Goal: Task Accomplishment & Management: Manage account settings

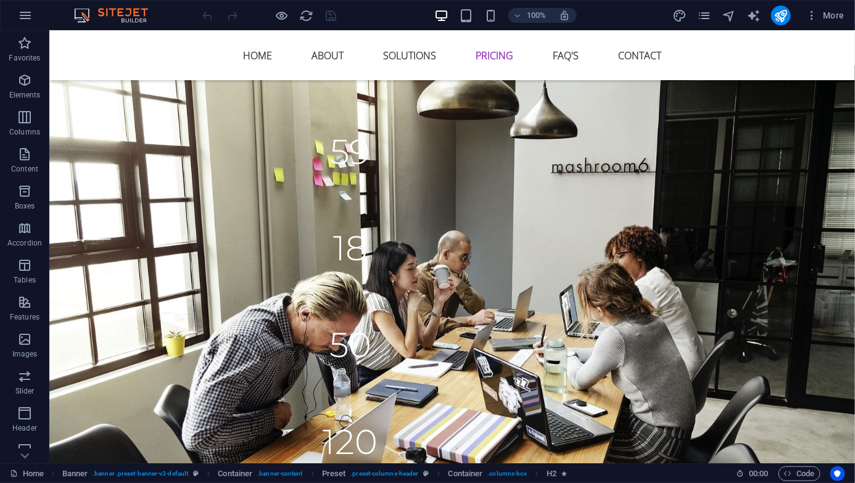
scroll to position [3442, 0]
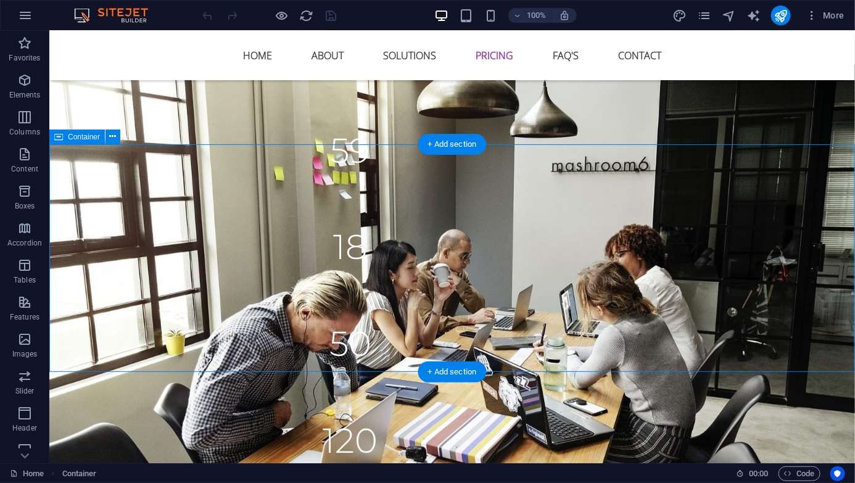
click at [113, 136] on icon at bounding box center [113, 136] width 7 height 13
click at [112, 139] on icon at bounding box center [113, 136] width 7 height 13
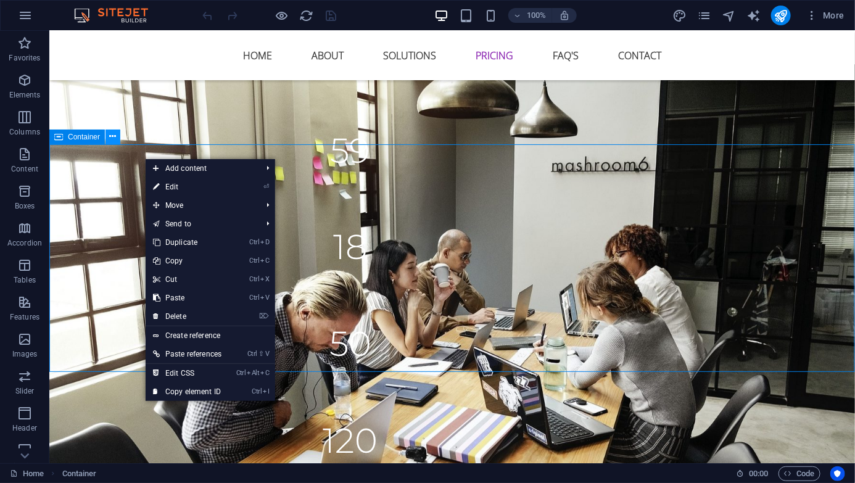
click at [113, 134] on icon at bounding box center [113, 136] width 7 height 13
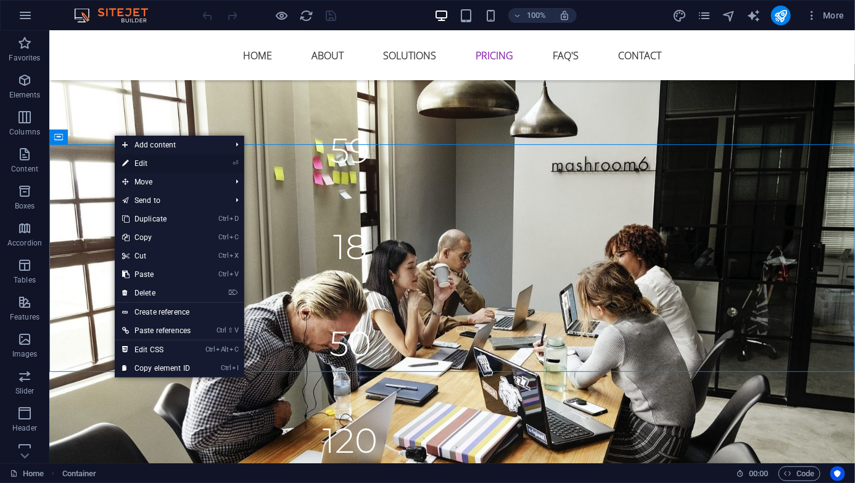
click at [168, 160] on link "⏎ Edit" at bounding box center [156, 163] width 83 height 18
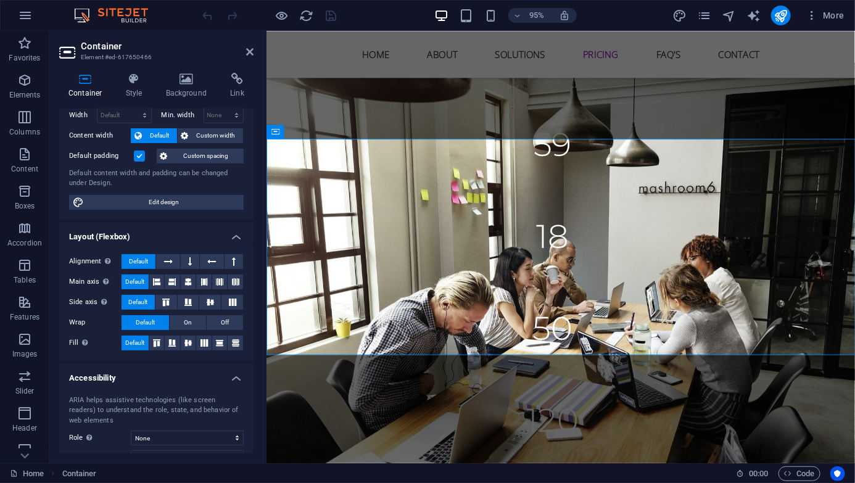
scroll to position [0, 0]
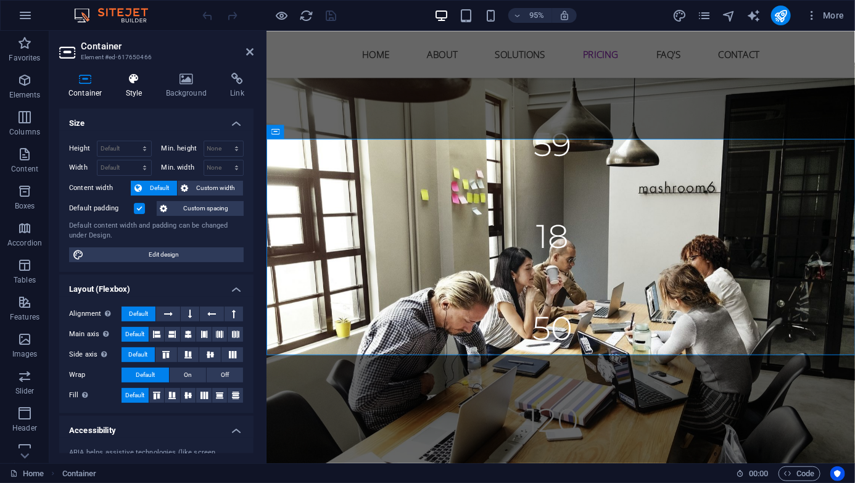
click at [133, 89] on h4 "Style" at bounding box center [137, 86] width 40 height 26
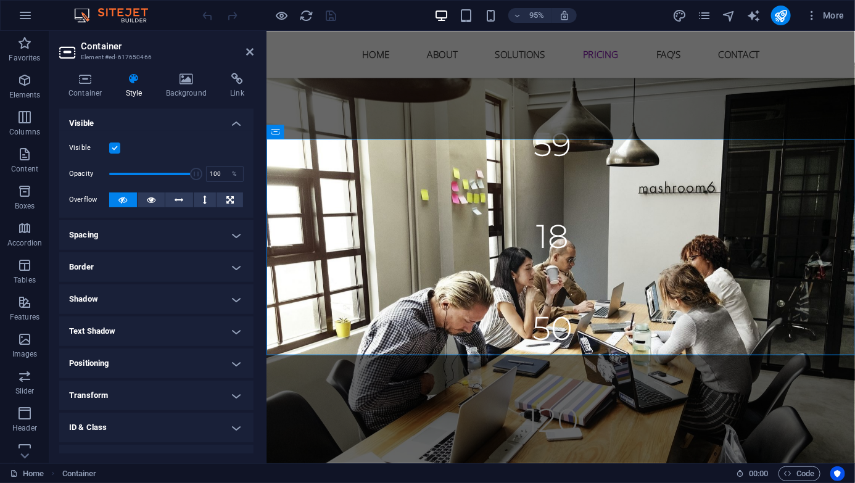
click at [114, 149] on label at bounding box center [114, 147] width 11 height 11
click at [0, 0] on input "Visible" at bounding box center [0, 0] width 0 height 0
click at [247, 54] on icon at bounding box center [249, 52] width 7 height 10
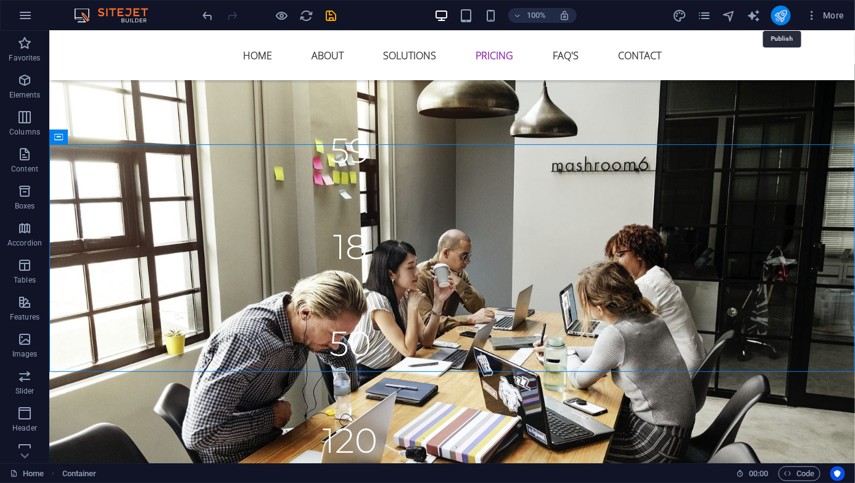
click at [781, 19] on icon "publish" at bounding box center [780, 16] width 14 height 14
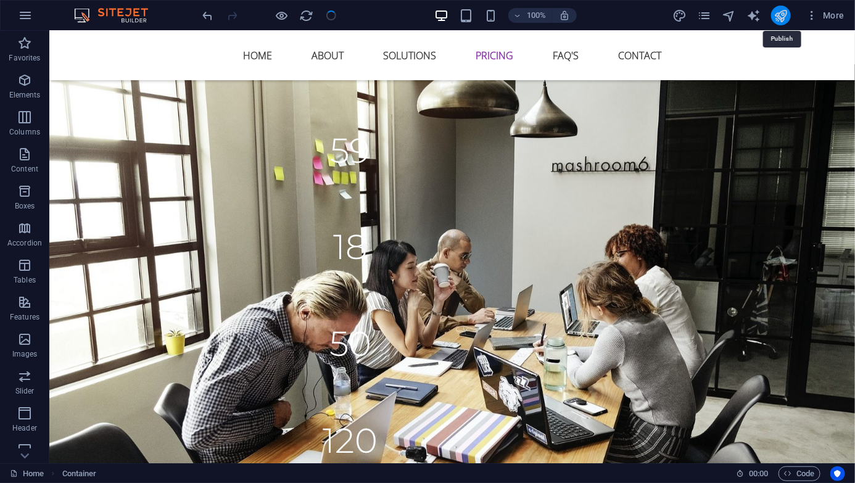
checkbox input "false"
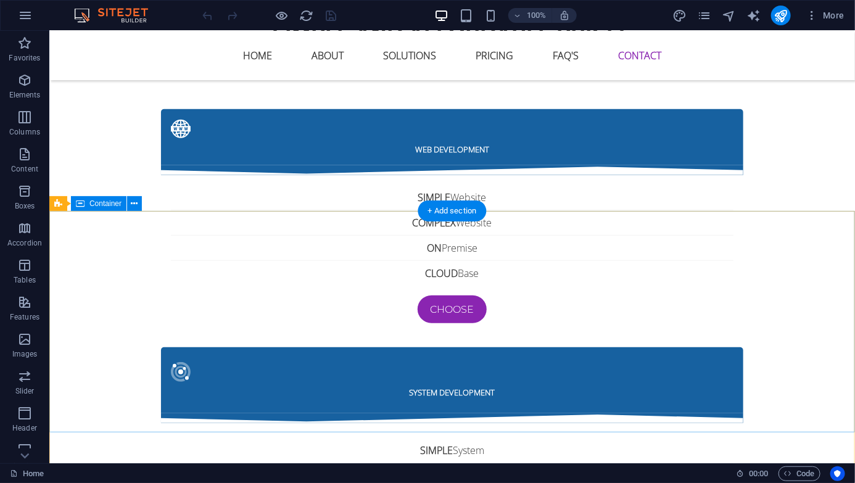
scroll to position [4109, 0]
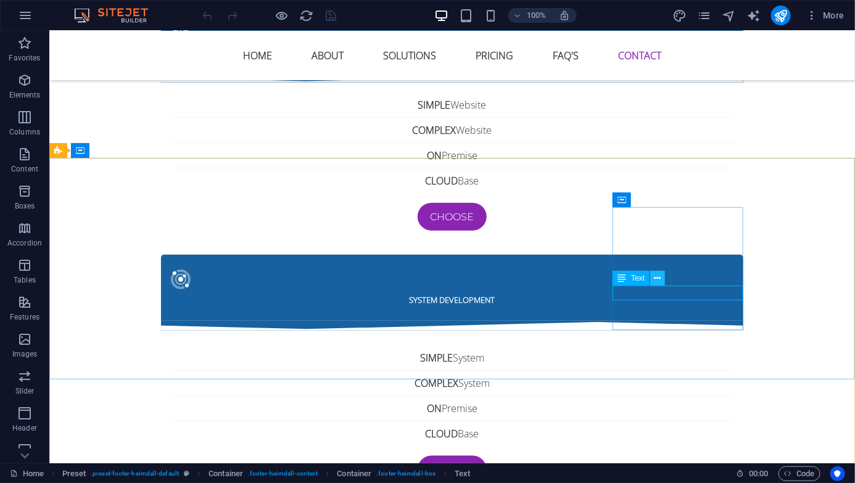
click at [657, 279] on icon at bounding box center [657, 278] width 7 height 13
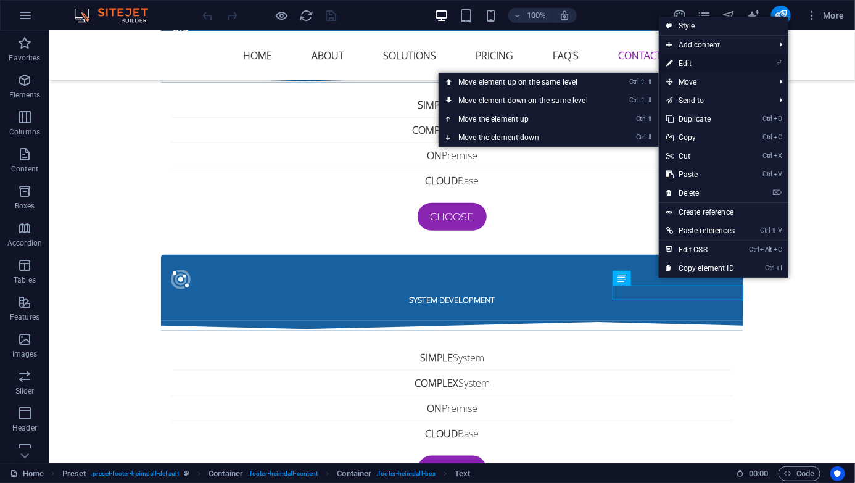
click at [709, 64] on link "⏎ Edit" at bounding box center [699, 63] width 83 height 18
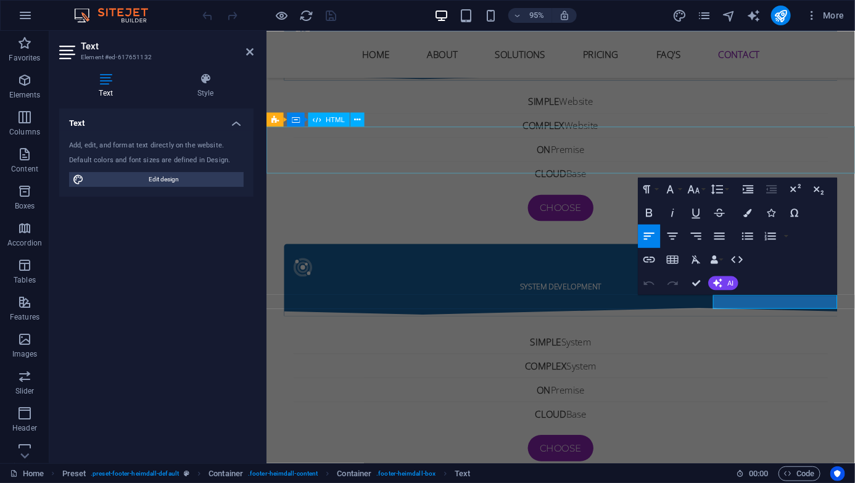
scroll to position [4087, 0]
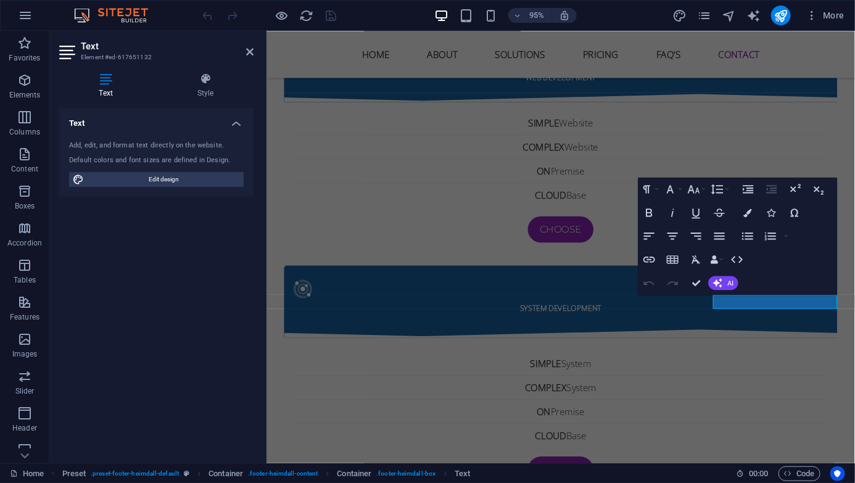
click at [197, 99] on div "Text Style Text Add, edit, and format text directly on the website. Default col…" at bounding box center [156, 263] width 194 height 380
click at [199, 88] on h4 "Style" at bounding box center [205, 86] width 96 height 26
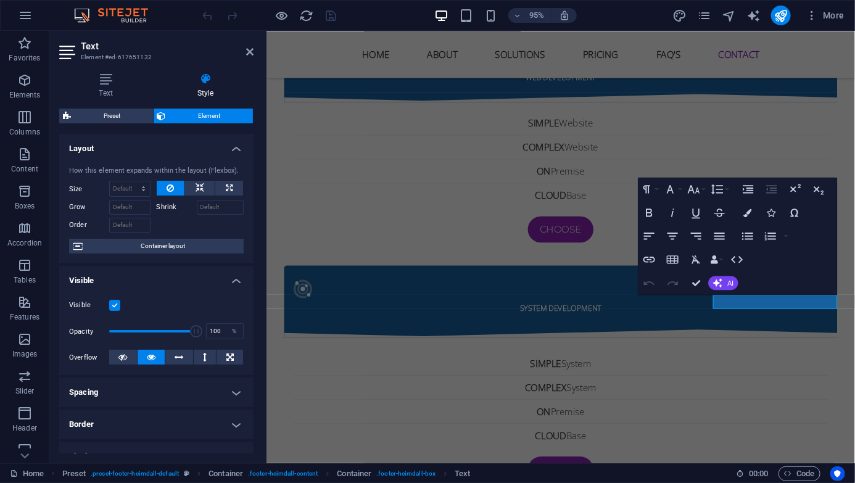
click at [115, 304] on label at bounding box center [114, 305] width 11 height 11
click at [0, 0] on input "Visible" at bounding box center [0, 0] width 0 height 0
click at [248, 49] on icon at bounding box center [249, 52] width 7 height 10
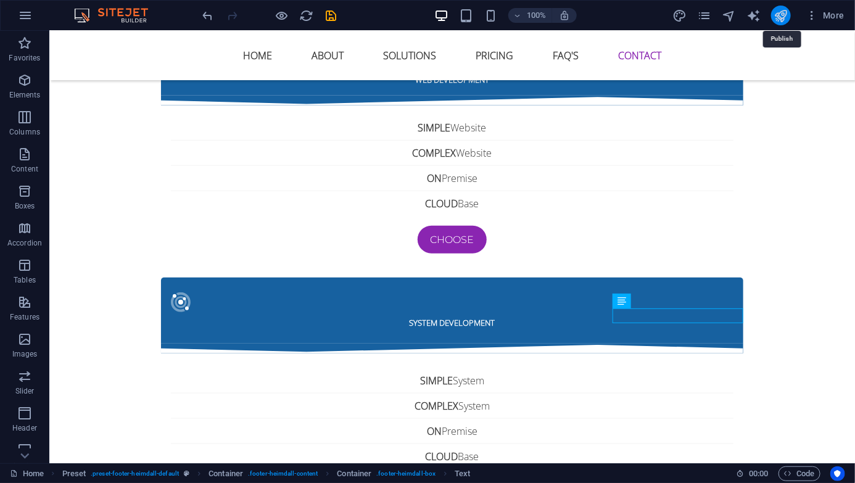
click at [776, 14] on icon "publish" at bounding box center [780, 16] width 14 height 14
checkbox input "false"
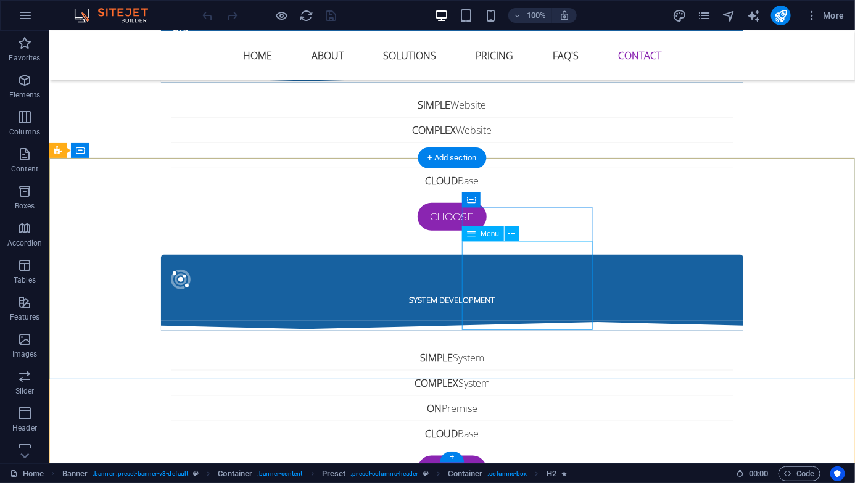
scroll to position [3596, 0]
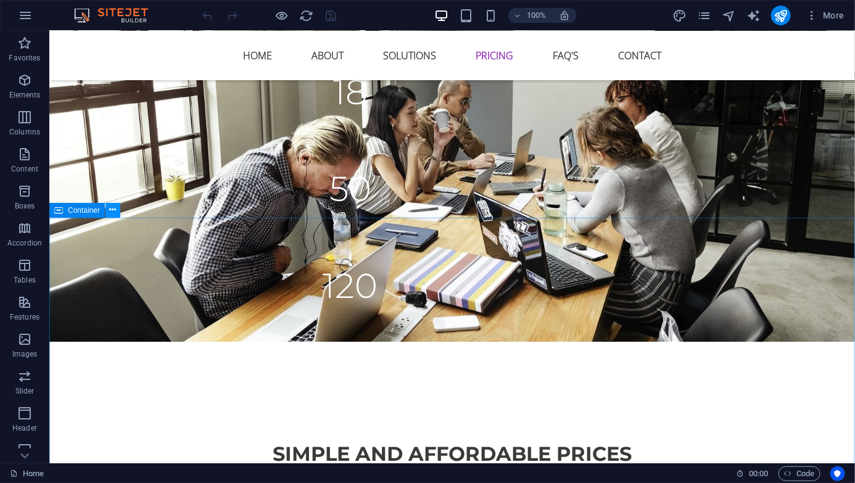
click at [116, 208] on icon at bounding box center [113, 209] width 7 height 13
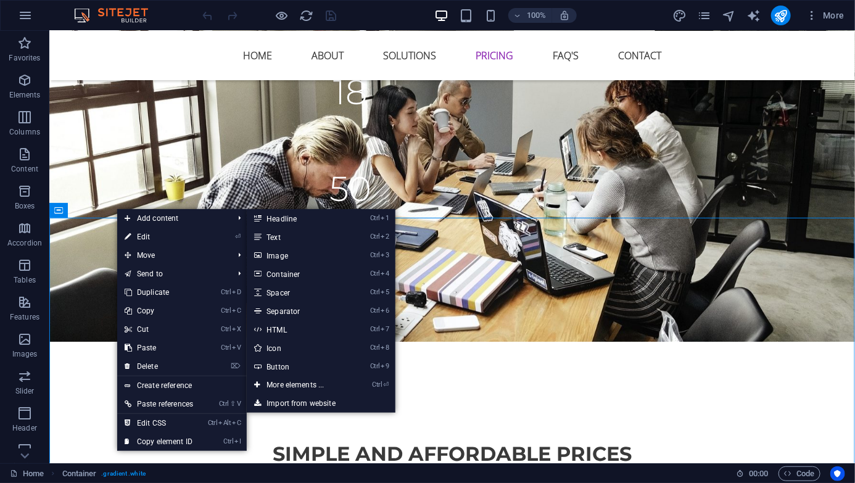
click at [144, 239] on link "⏎ Edit" at bounding box center [158, 237] width 83 height 18
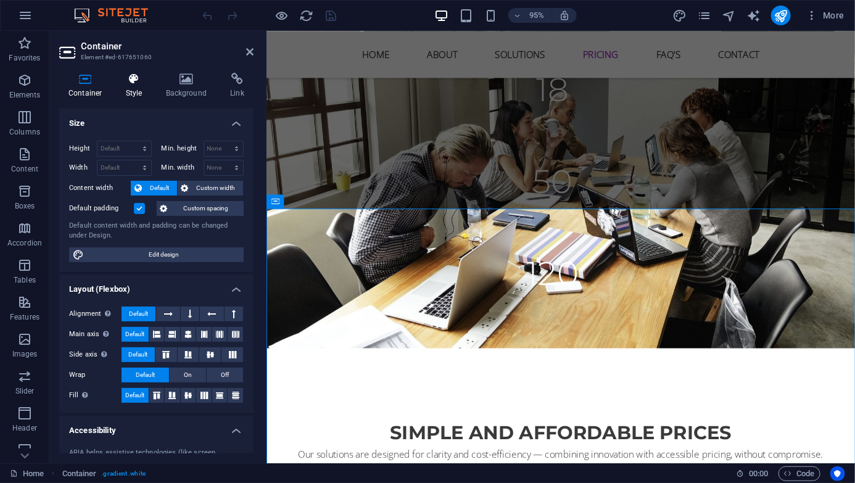
click at [136, 79] on icon at bounding box center [134, 79] width 35 height 12
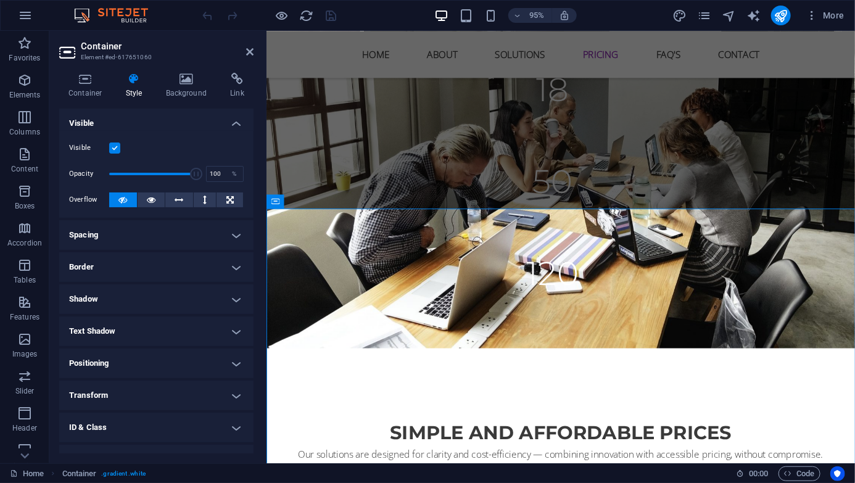
click at [113, 147] on label at bounding box center [114, 147] width 11 height 11
click at [0, 0] on input "Visible" at bounding box center [0, 0] width 0 height 0
click at [248, 52] on icon at bounding box center [249, 52] width 7 height 10
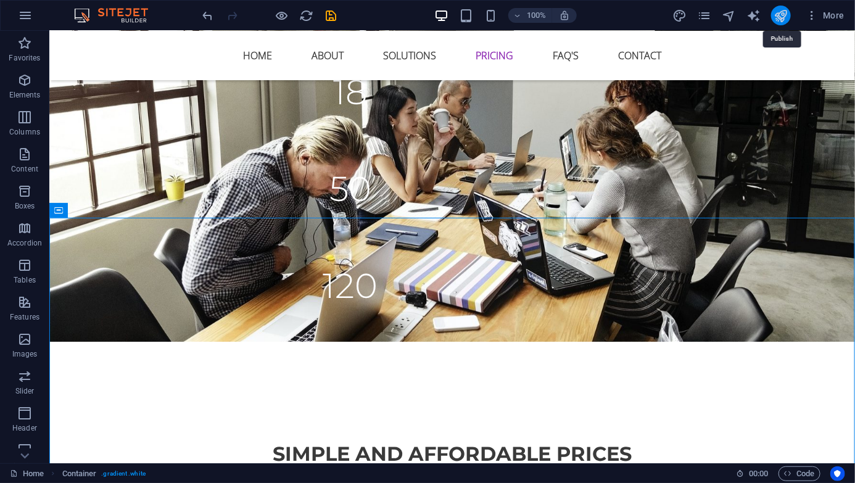
click at [787, 14] on icon "publish" at bounding box center [780, 16] width 14 height 14
checkbox input "false"
